Goal: Navigation & Orientation: Find specific page/section

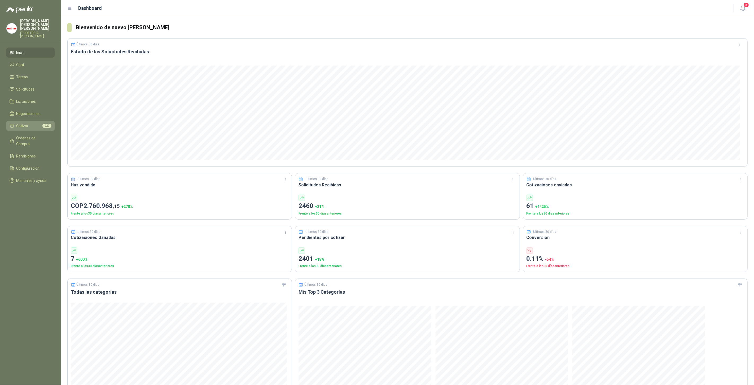
click at [28, 123] on span "Cotizar" at bounding box center [22, 126] width 12 height 6
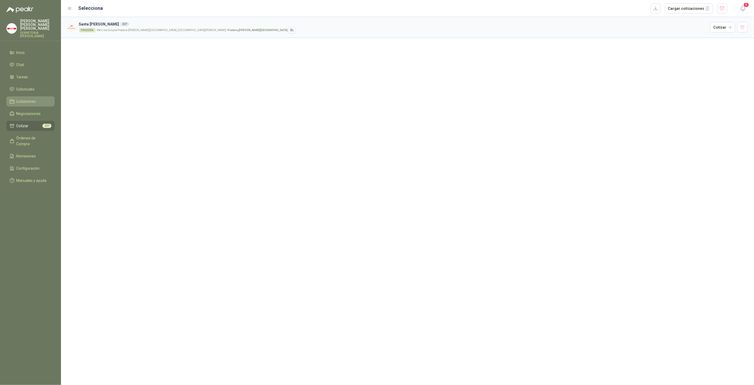
click at [27, 100] on span "Licitaciones" at bounding box center [26, 101] width 20 height 6
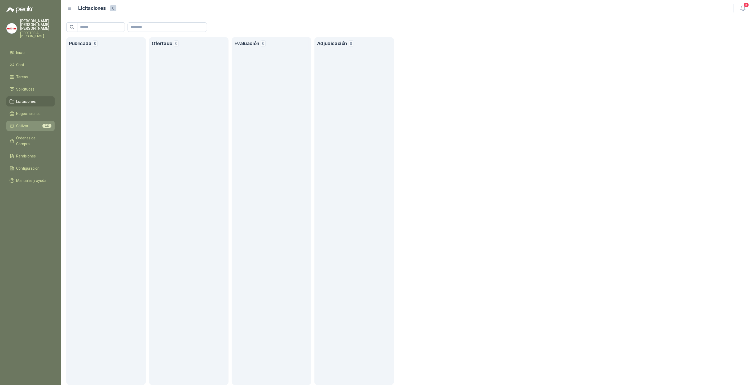
click at [30, 124] on li "Cotizar 227" at bounding box center [31, 126] width 42 height 6
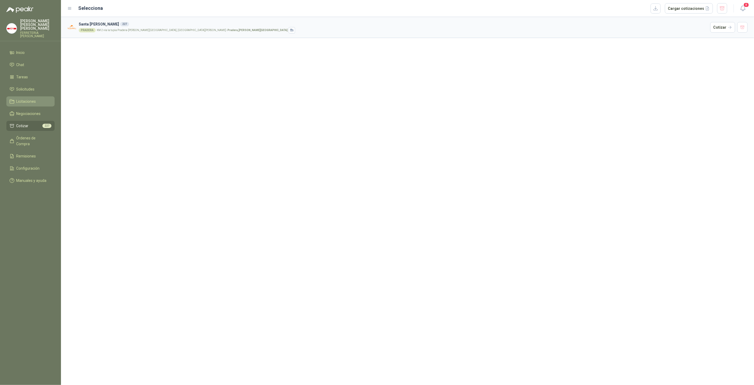
click at [23, 96] on link "Licitaciones" at bounding box center [30, 101] width 48 height 10
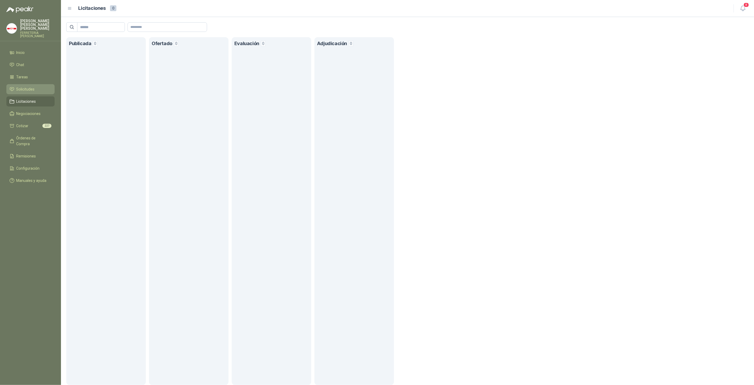
click at [36, 84] on link "Solicitudes" at bounding box center [30, 89] width 48 height 10
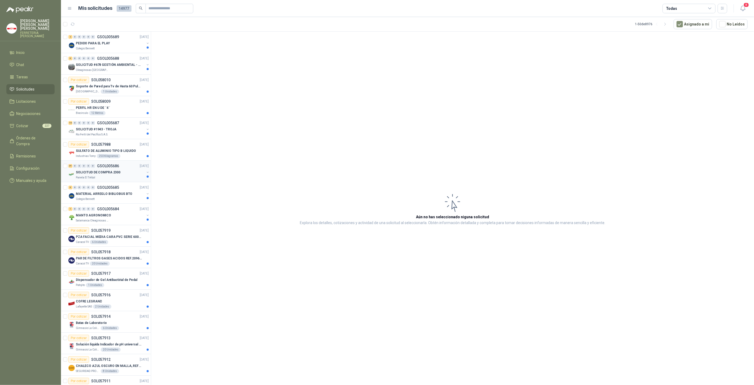
click at [132, 169] on div "SOLICITUD DE COMPRA 2300" at bounding box center [110, 172] width 69 height 6
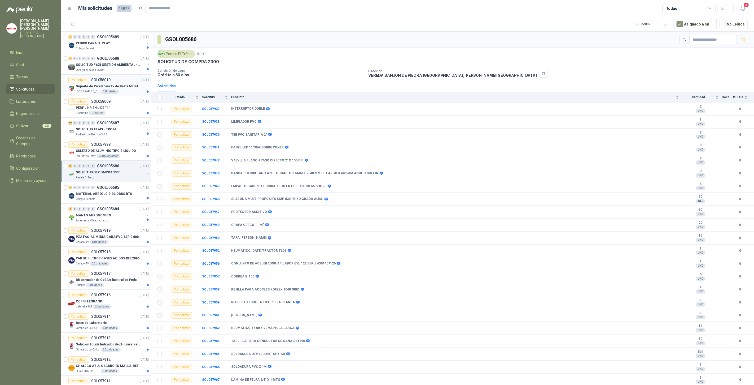
click at [115, 86] on p "Soporte de Pared para Tv de Hasta 60 Pulgadas con Brazo Articulado" at bounding box center [109, 86] width 66 height 5
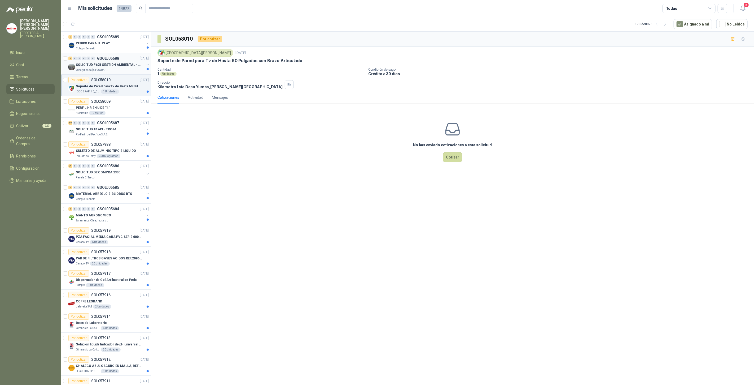
click at [124, 62] on p "SOLICITUD #678 GESTIÓN AMBIENTAL - TUMACO" at bounding box center [109, 64] width 66 height 5
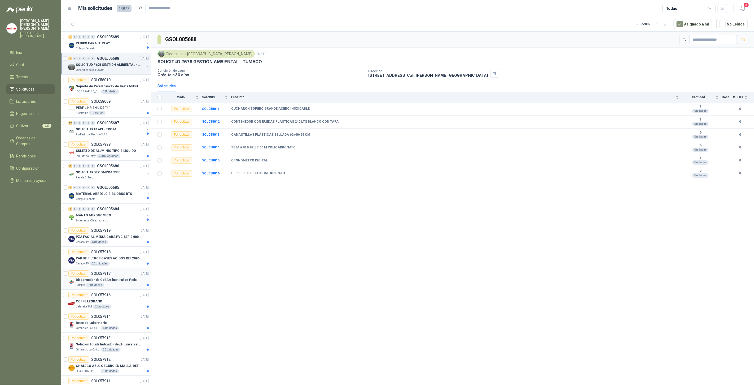
scroll to position [137, 0]
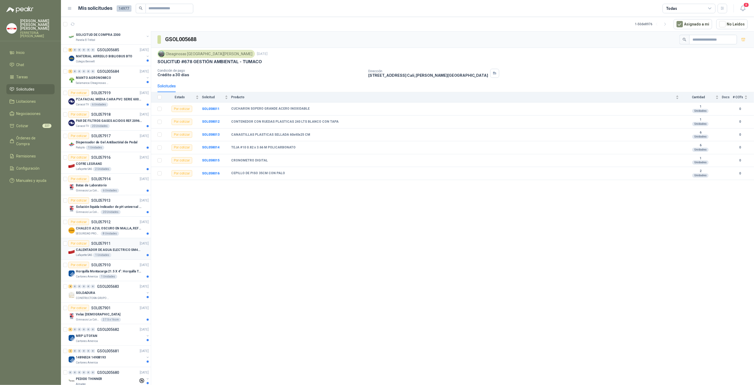
click at [110, 250] on div "CALENTADOR DE AGUA ELECTRICO SM400 5-9LITROS" at bounding box center [112, 249] width 73 height 6
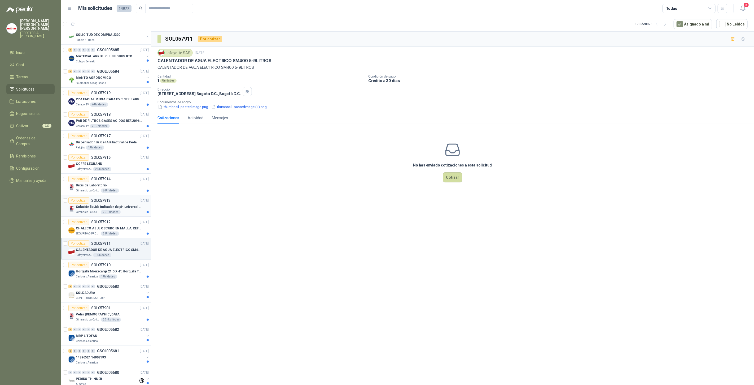
click at [113, 204] on p "Solución liquida Indicador de pH universal de 500ml o 20 de 25ml (no tiras de p…" at bounding box center [109, 206] width 66 height 5
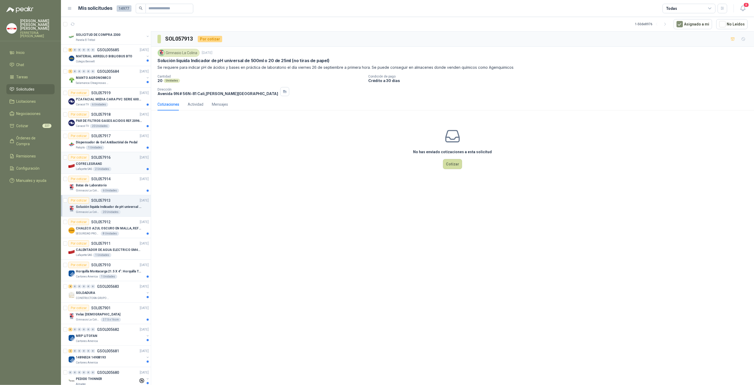
click at [118, 169] on div "Lafayette SAS 2 Unidades" at bounding box center [112, 169] width 73 height 4
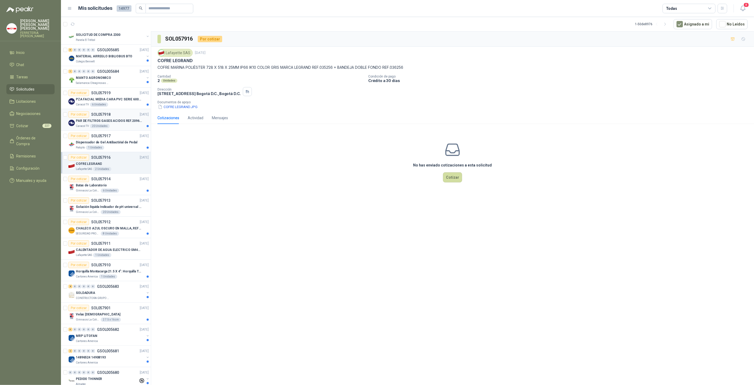
click at [106, 122] on div "PAR DE FILTROS GASES ACIDOS REF.2096 3M" at bounding box center [112, 120] width 73 height 6
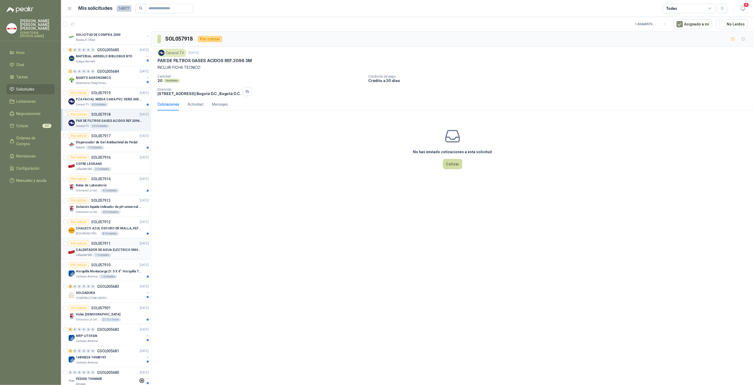
scroll to position [275, 0]
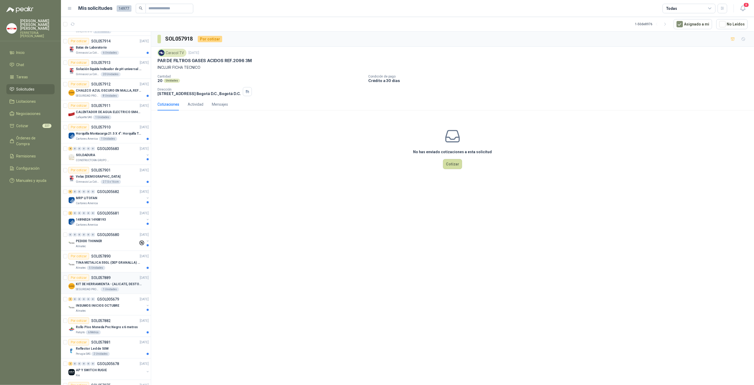
click at [112, 282] on p "KIT DE HERRAMIENTA - (ALICATE, DESTORNILLADOR,LLAVE DE EXPANSION, CRUCETA,LLAVE…" at bounding box center [109, 283] width 66 height 5
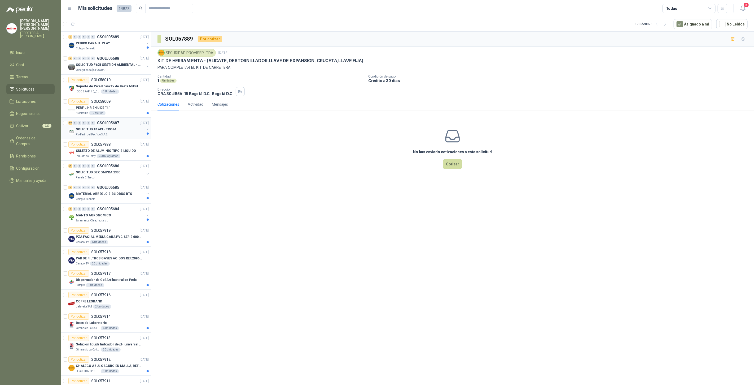
click at [124, 131] on div "SOLICITUD #1943 - TROJA" at bounding box center [110, 129] width 69 height 6
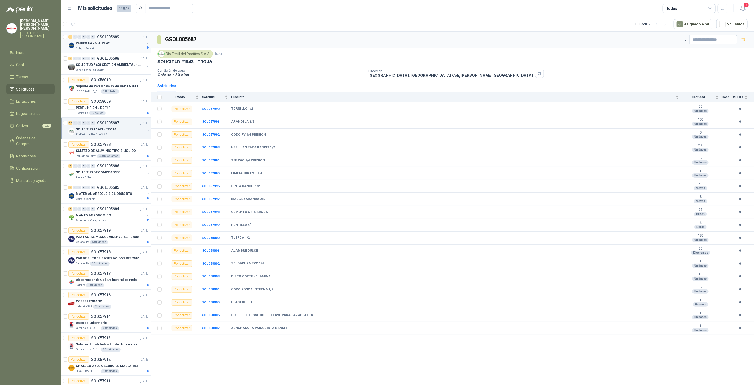
click at [121, 47] on div "Colegio Bennett" at bounding box center [110, 48] width 69 height 4
